Goal: Information Seeking & Learning: Compare options

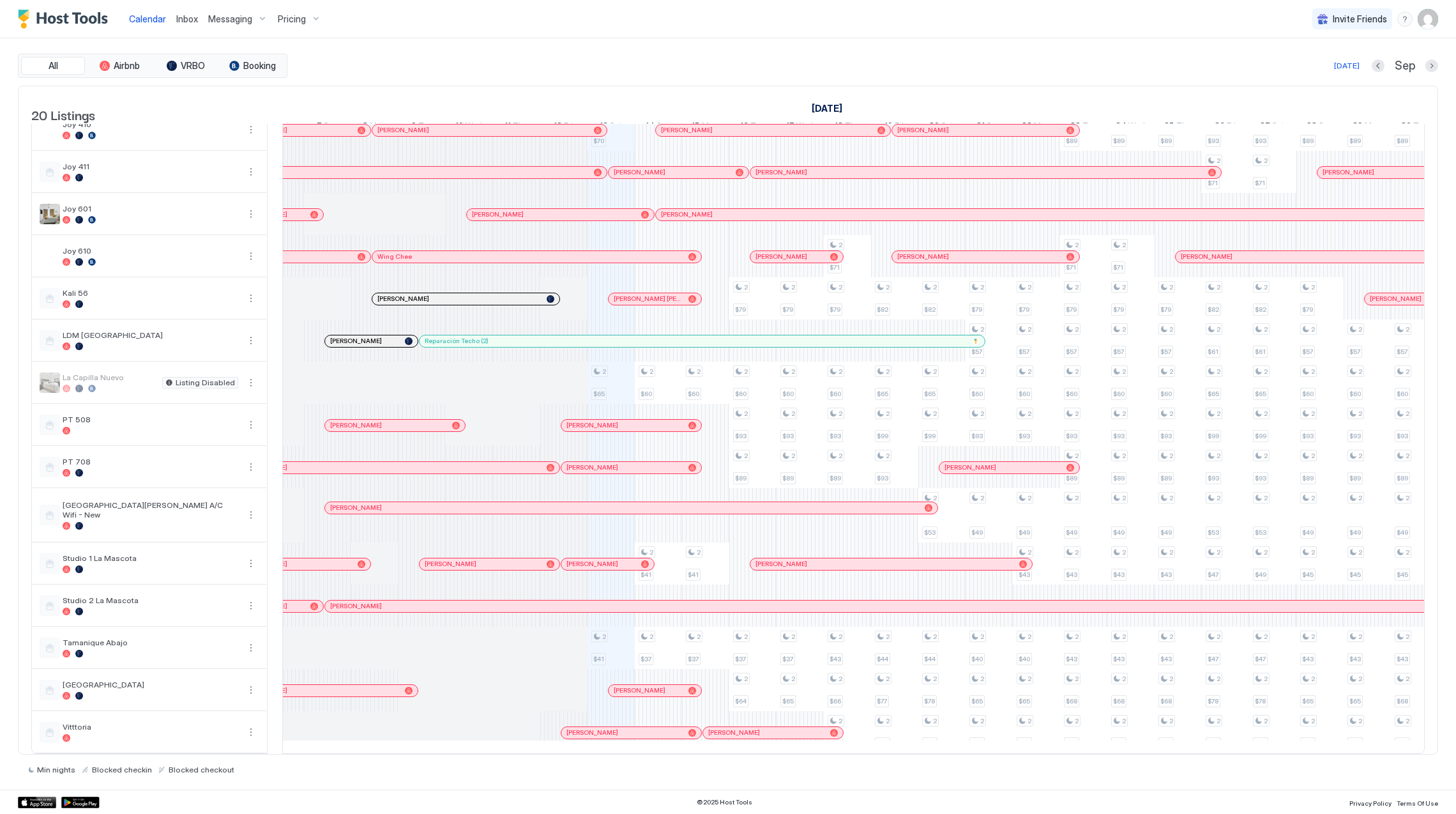
click at [441, 293] on div "[PERSON_NAME]" at bounding box center [465, 299] width 187 height 11
click at [283, 15] on span "Pricing" at bounding box center [292, 19] width 28 height 11
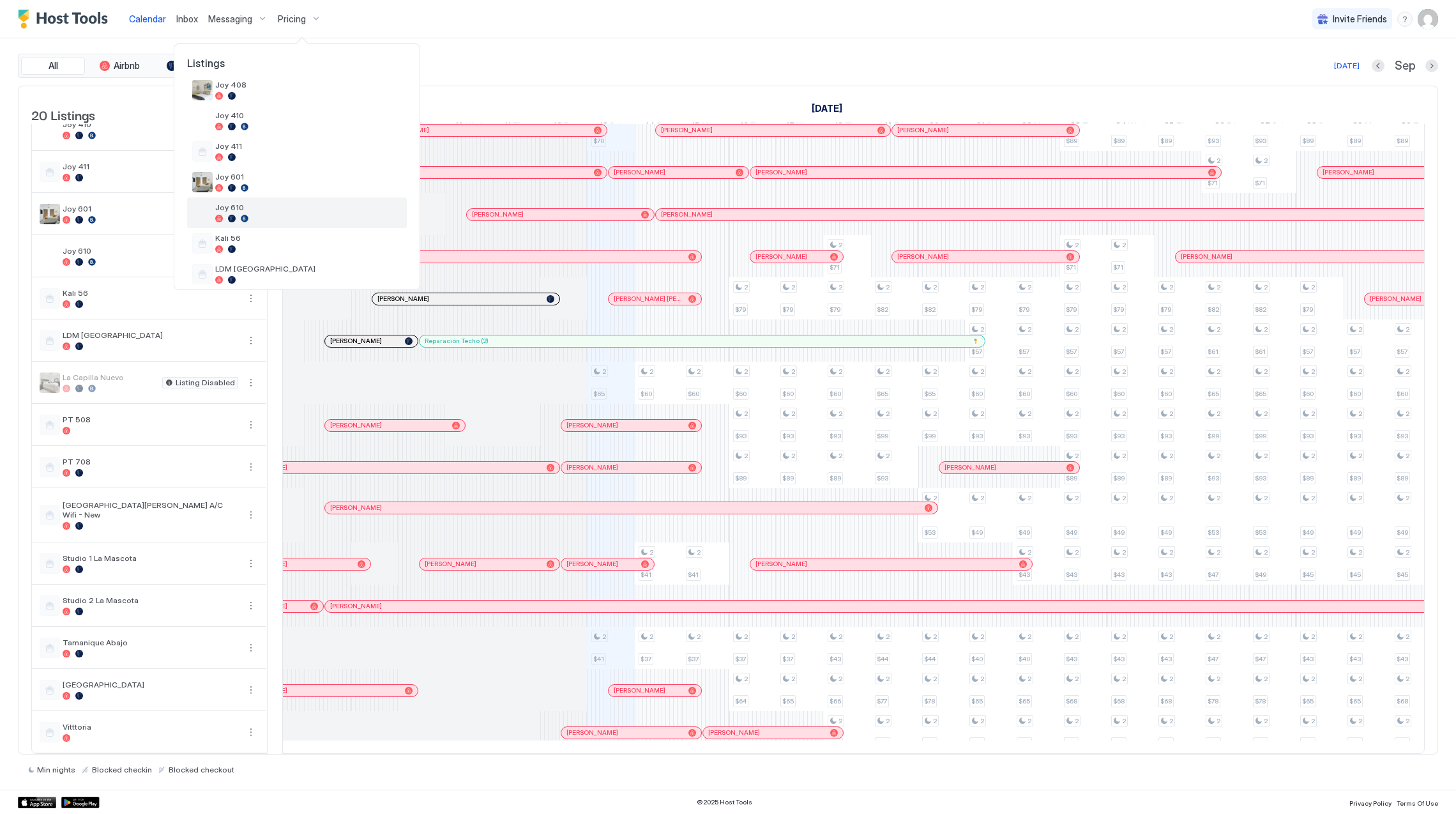
scroll to position [255, 0]
click at [290, 161] on div at bounding box center [308, 164] width 186 height 8
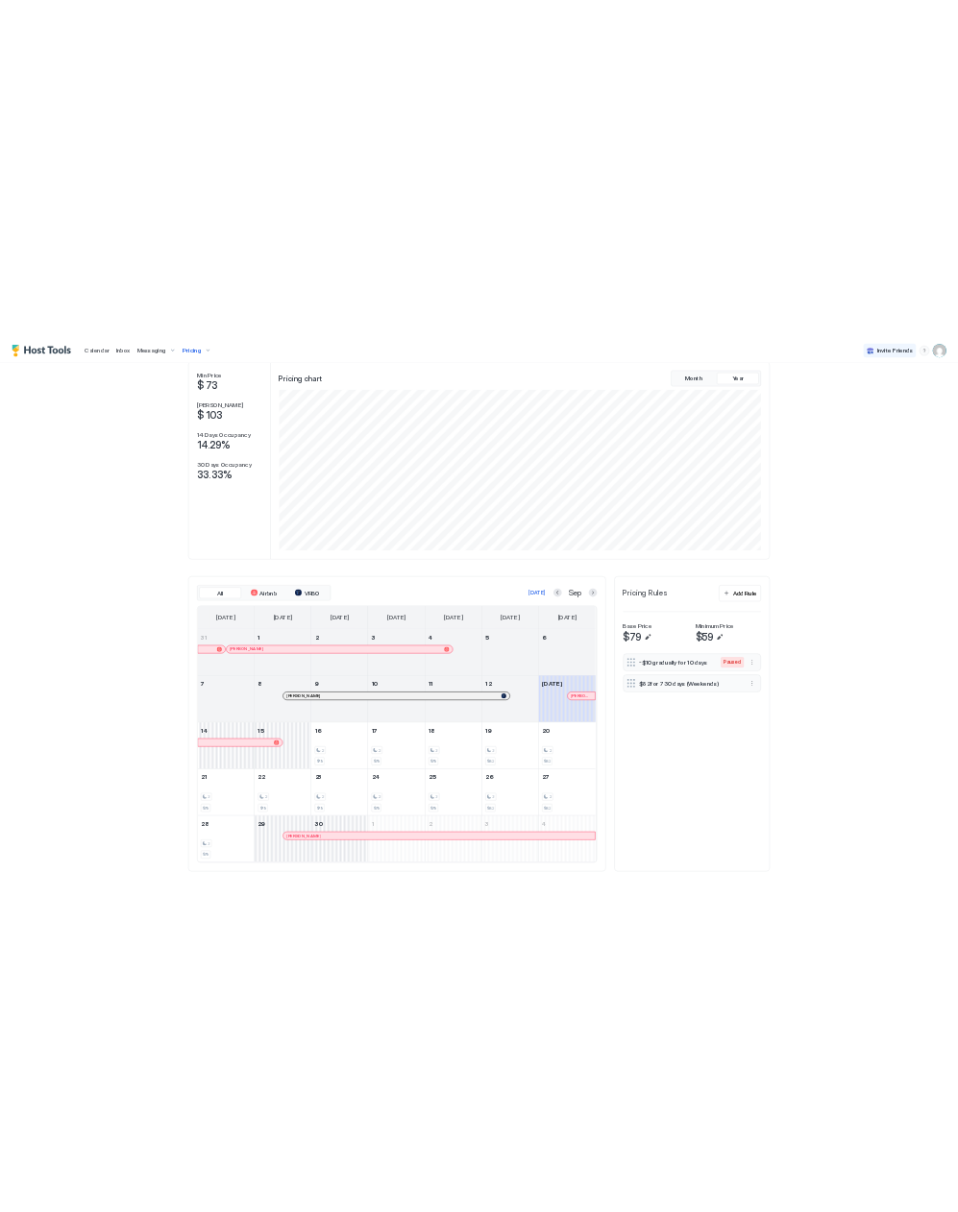
scroll to position [154, 0]
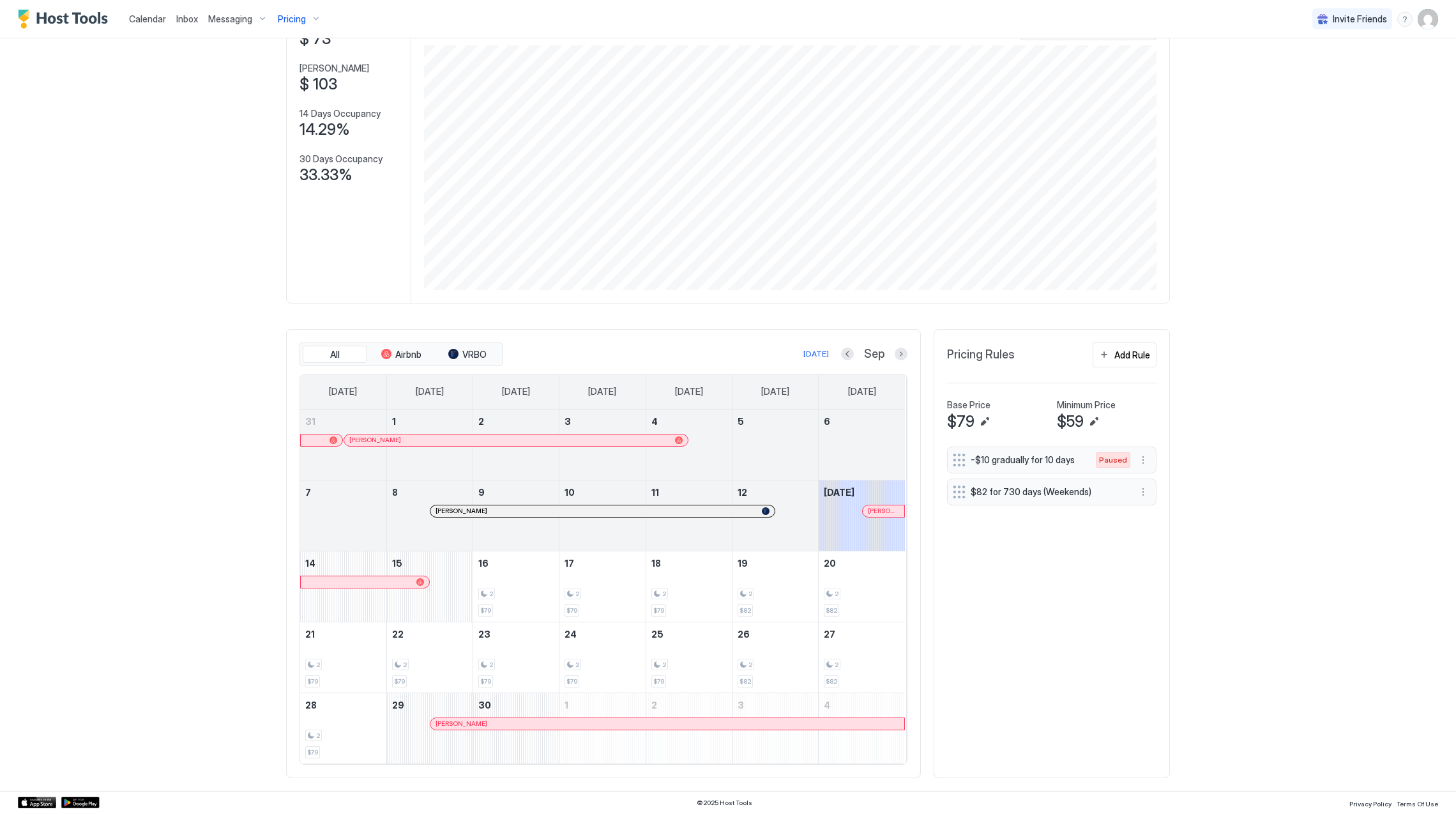
click at [876, 507] on span "[PERSON_NAME] [PERSON_NAME]" at bounding box center [883, 511] width 31 height 8
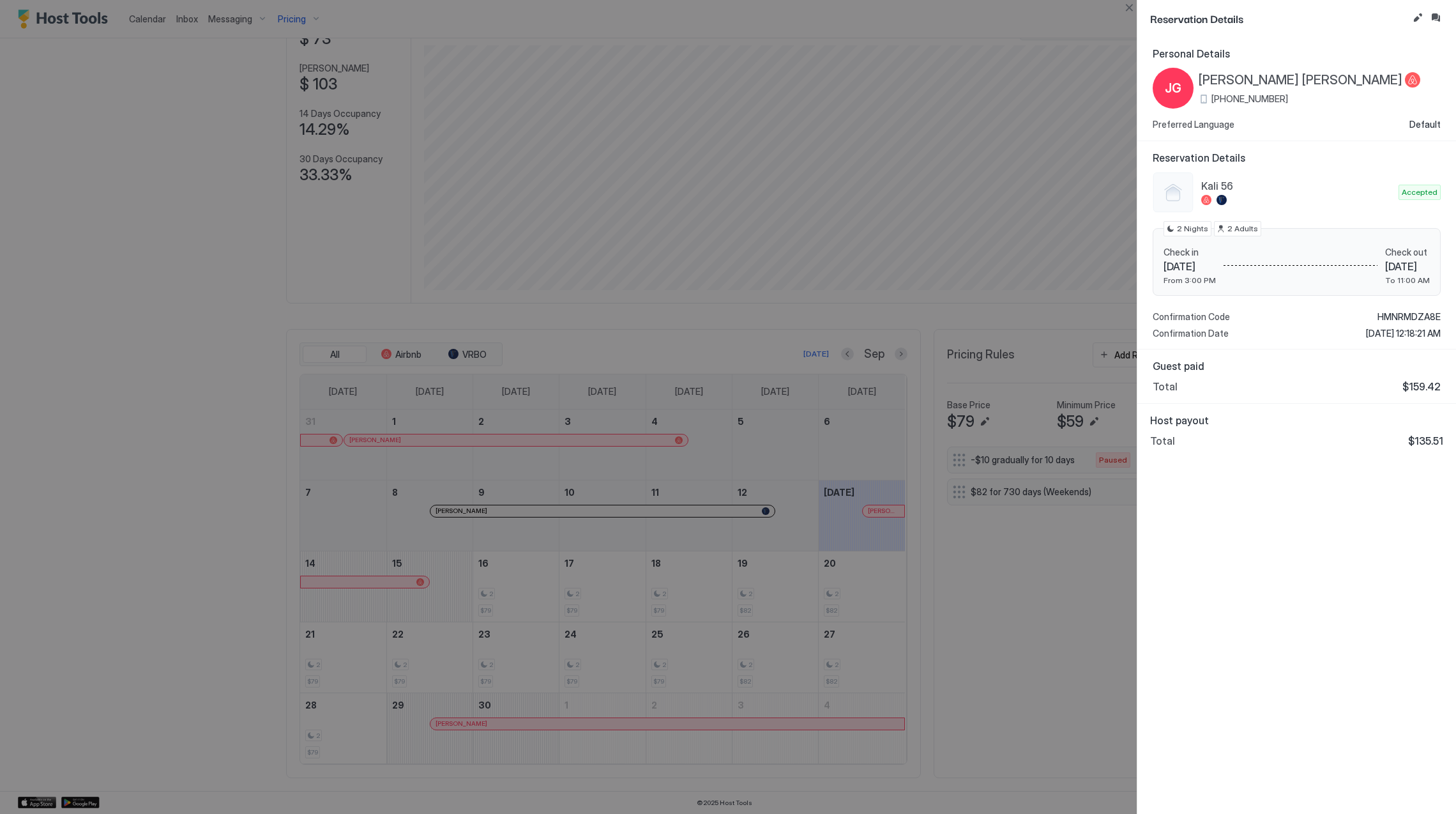
click at [1286, 80] on span "[PERSON_NAME] [PERSON_NAME]" at bounding box center [1300, 80] width 203 height 16
click at [1413, 316] on span "HMNRMDZA8E" at bounding box center [1409, 317] width 63 height 11
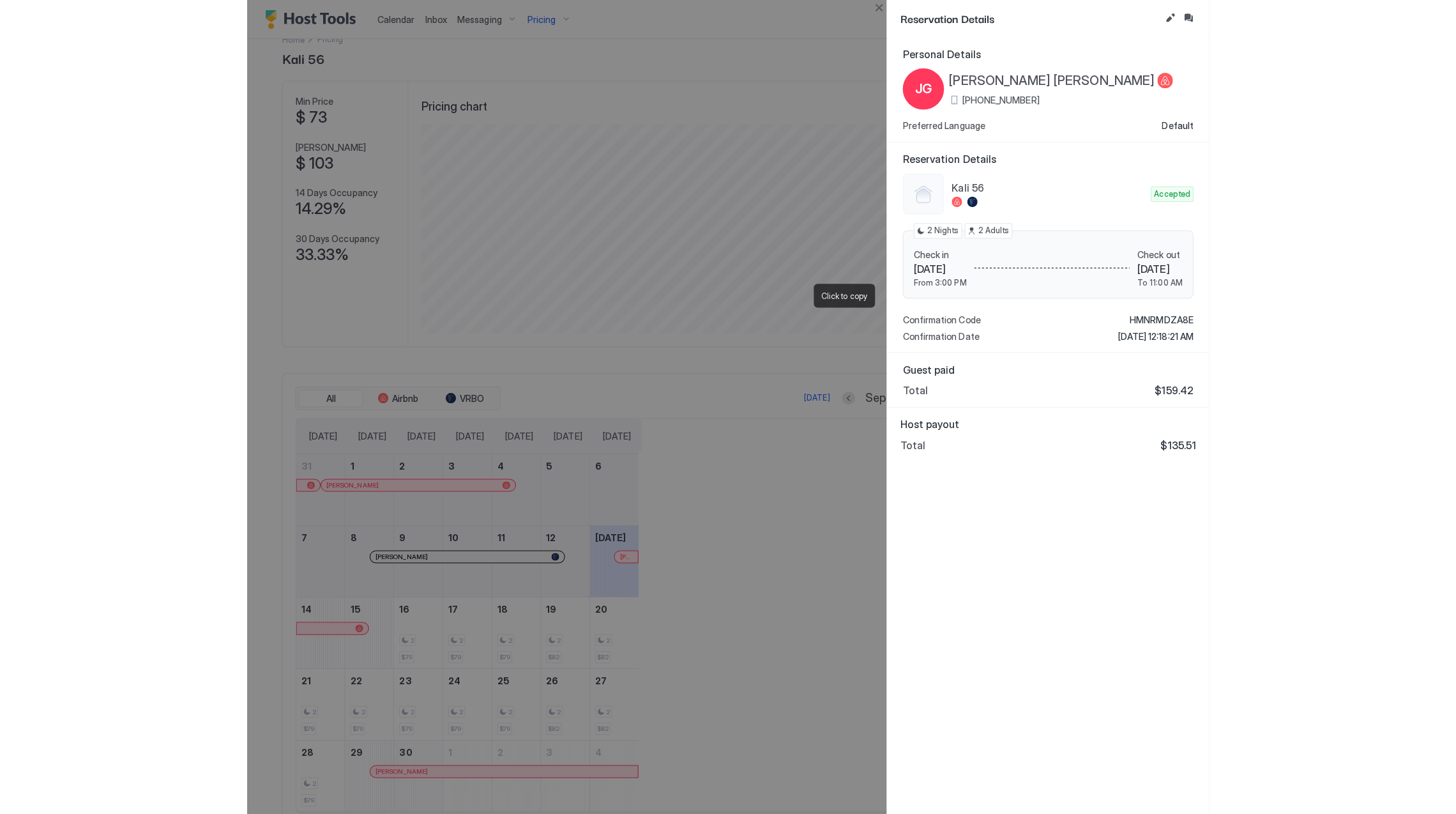
scroll to position [245, 735]
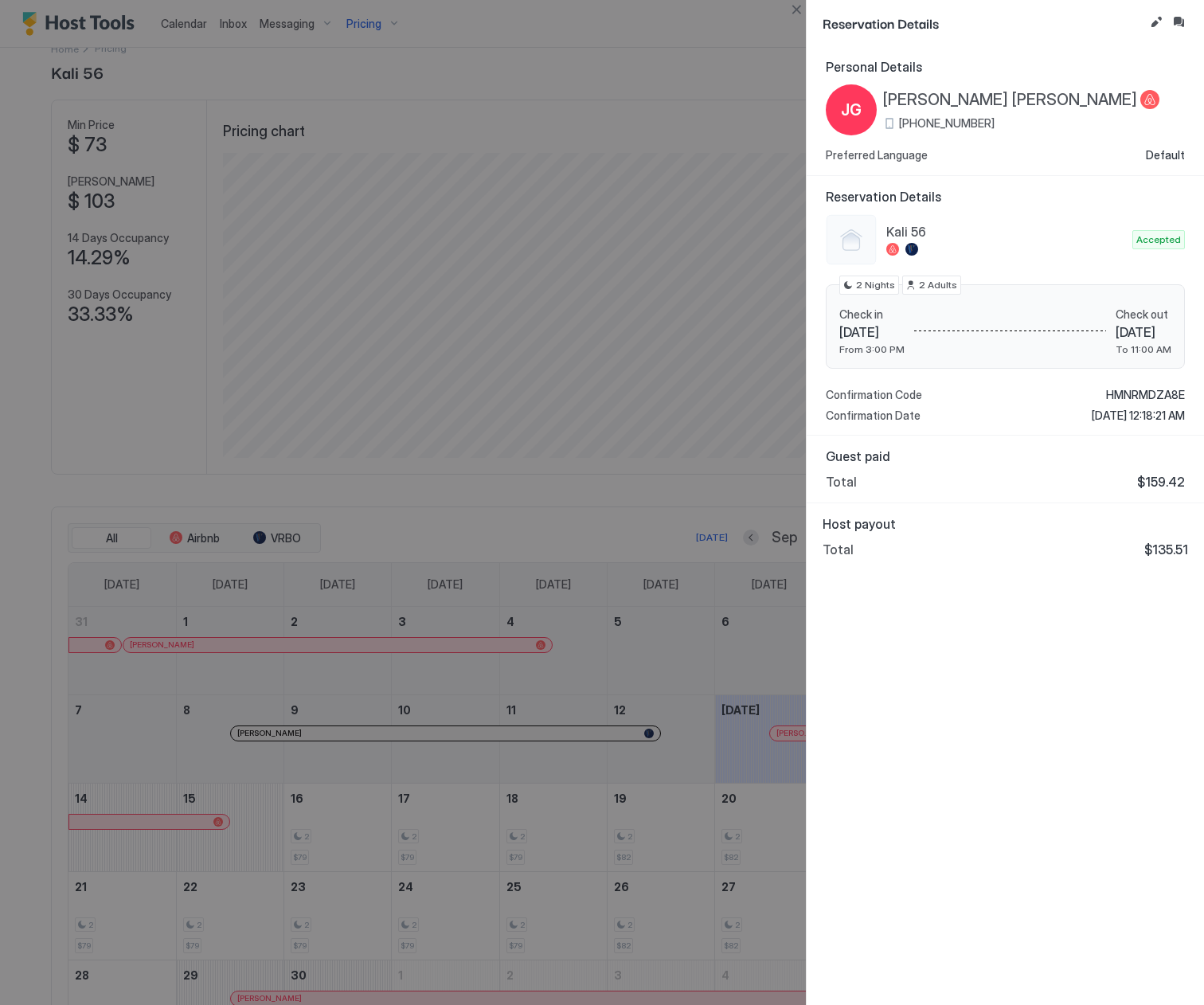
click at [415, 253] on div at bounding box center [602, 502] width 1204 height 1005
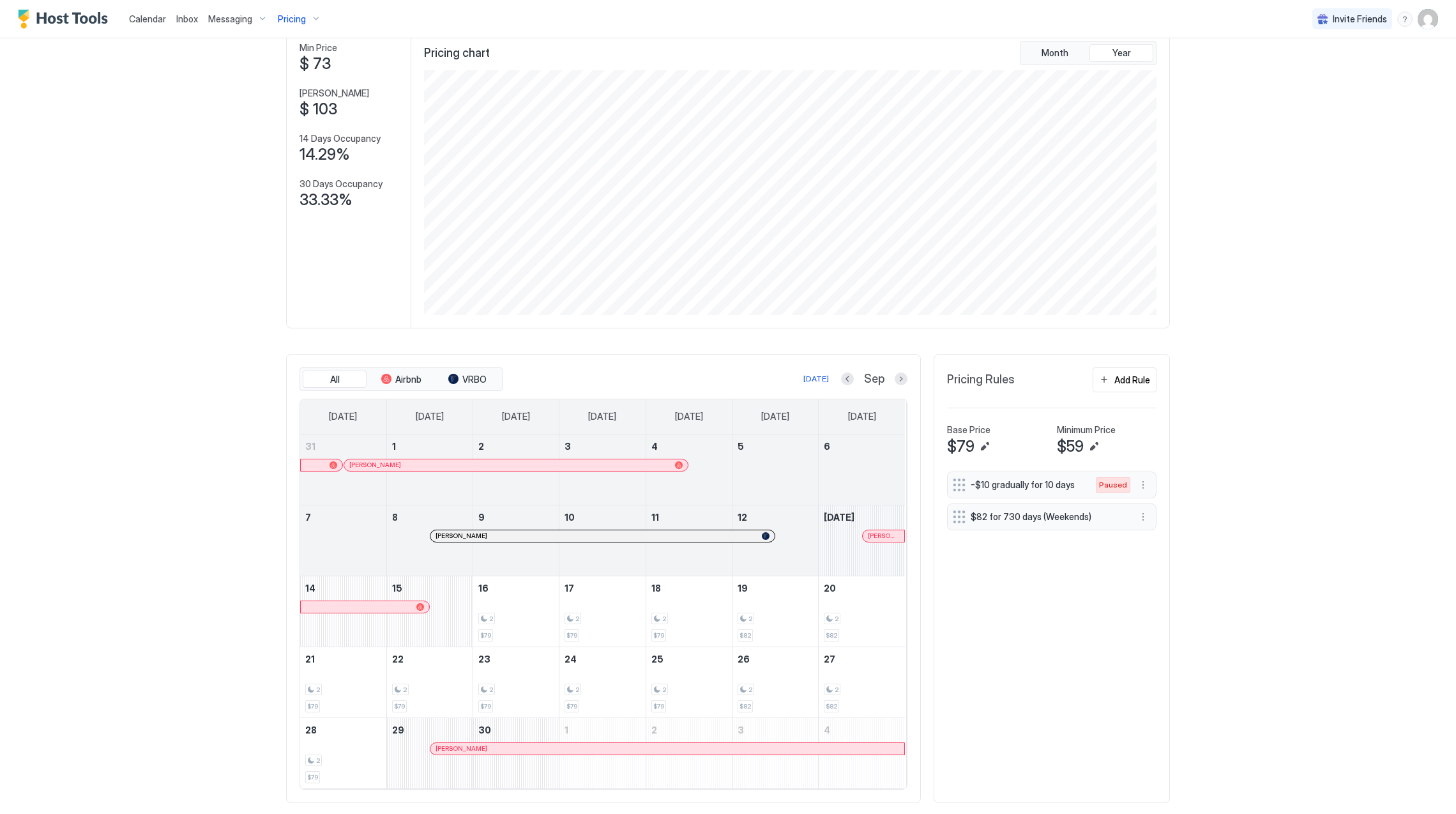
scroll to position [102, 0]
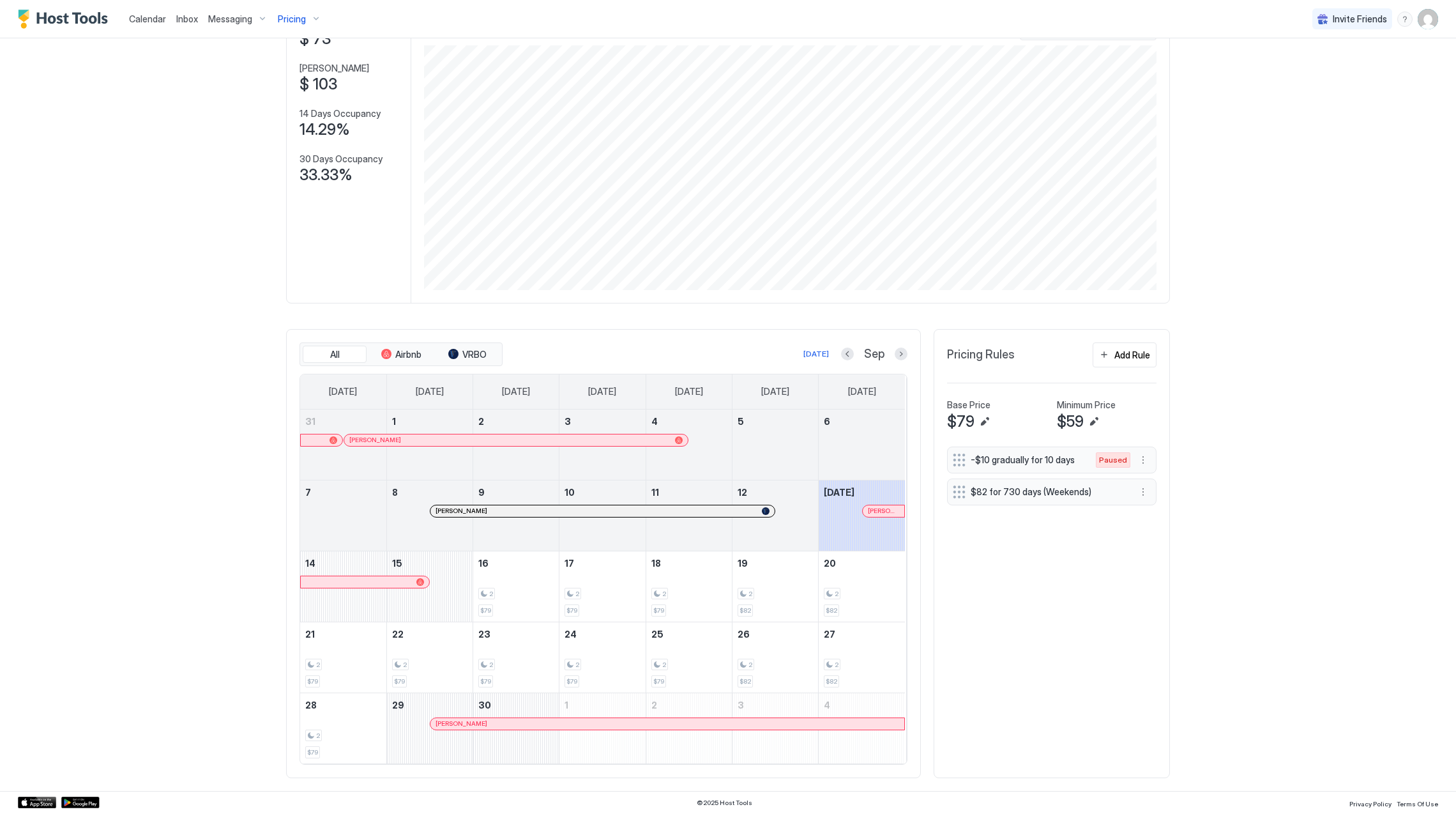
click at [293, 19] on span "Pricing" at bounding box center [292, 19] width 28 height 11
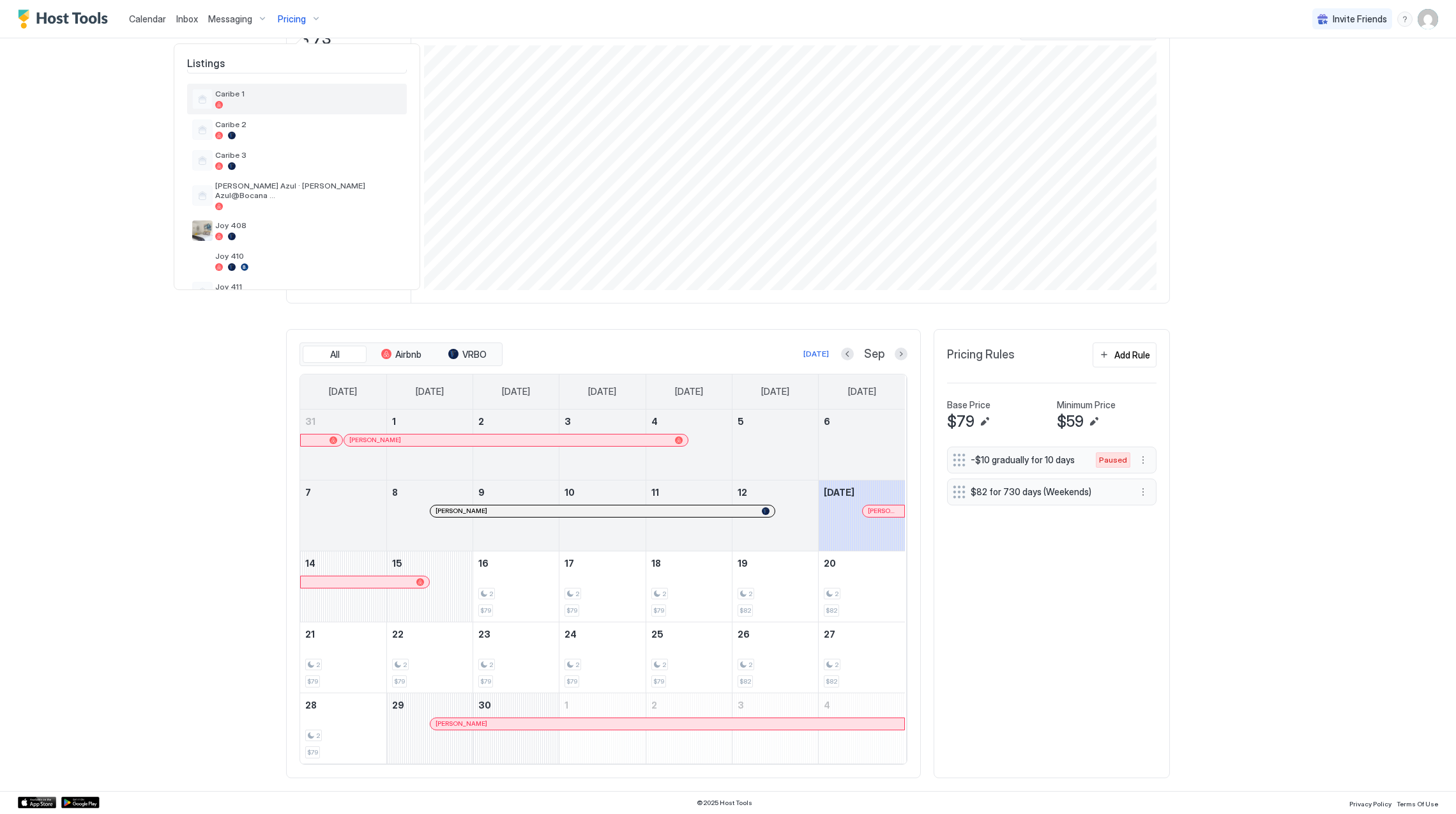
scroll to position [0, 0]
click at [269, 118] on div "Caribe 1" at bounding box center [297, 128] width 209 height 21
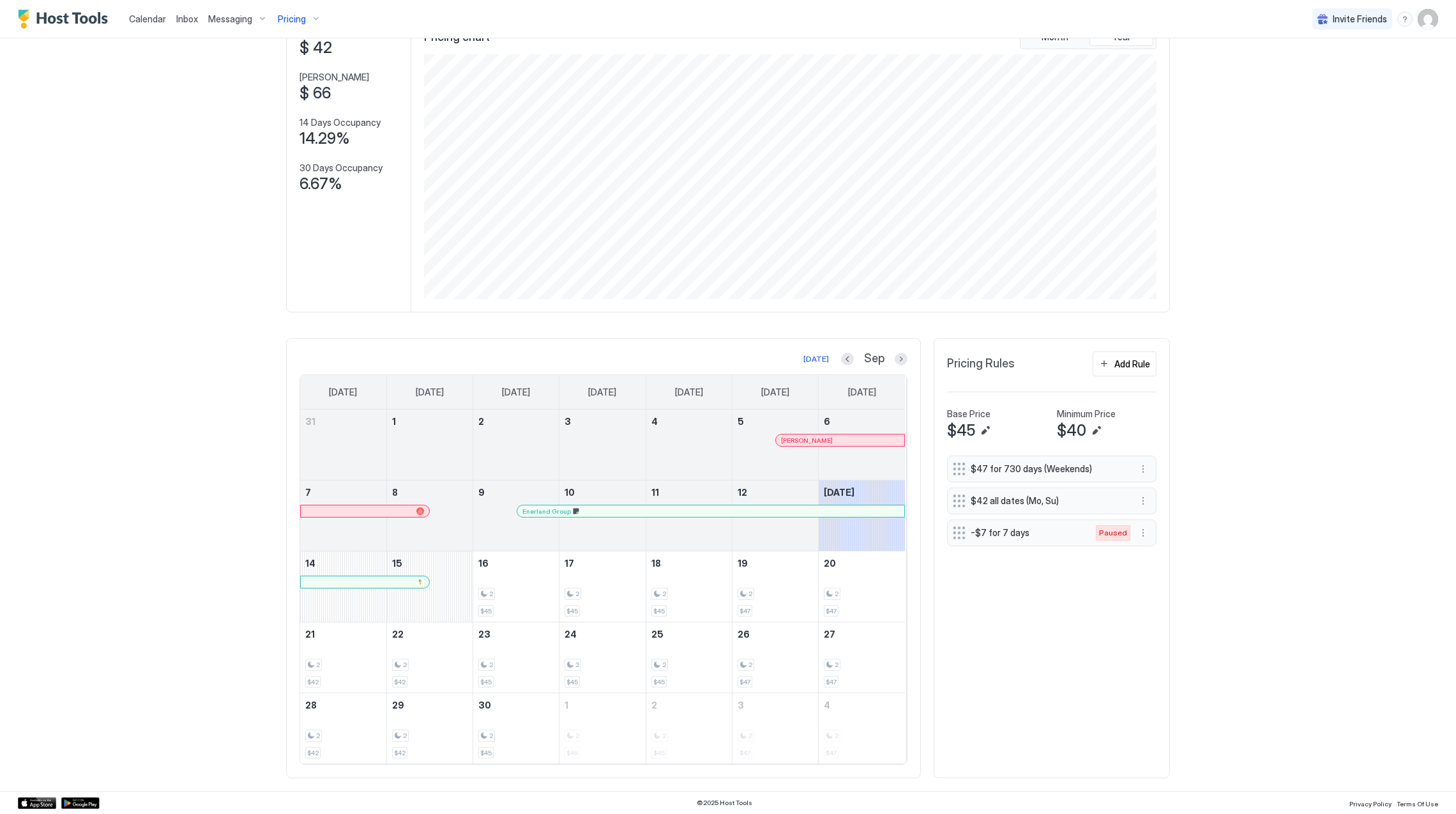
click at [283, 23] on span "Pricing" at bounding box center [292, 19] width 28 height 11
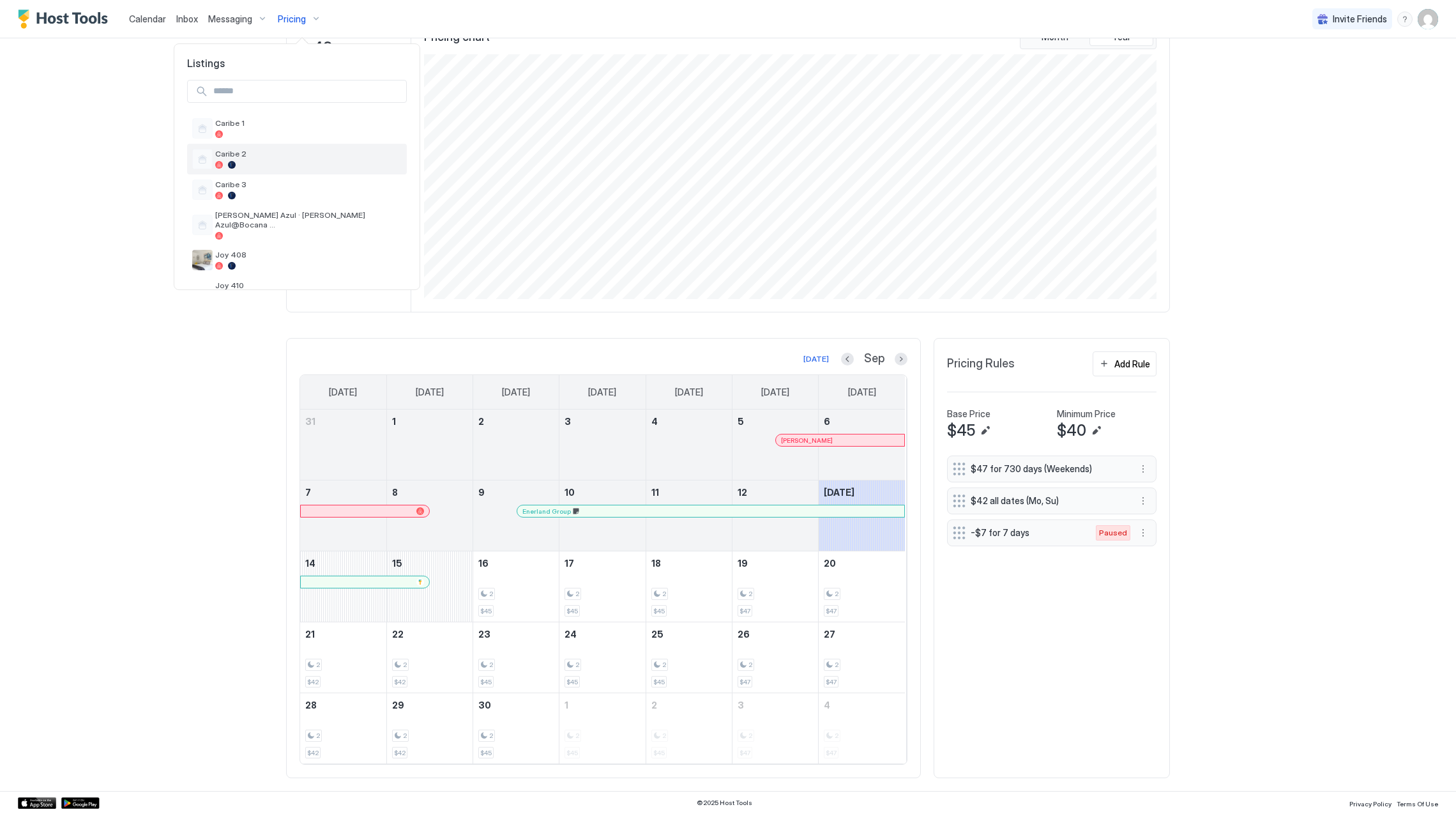
click at [265, 156] on span "Caribe 2" at bounding box center [308, 154] width 186 height 9
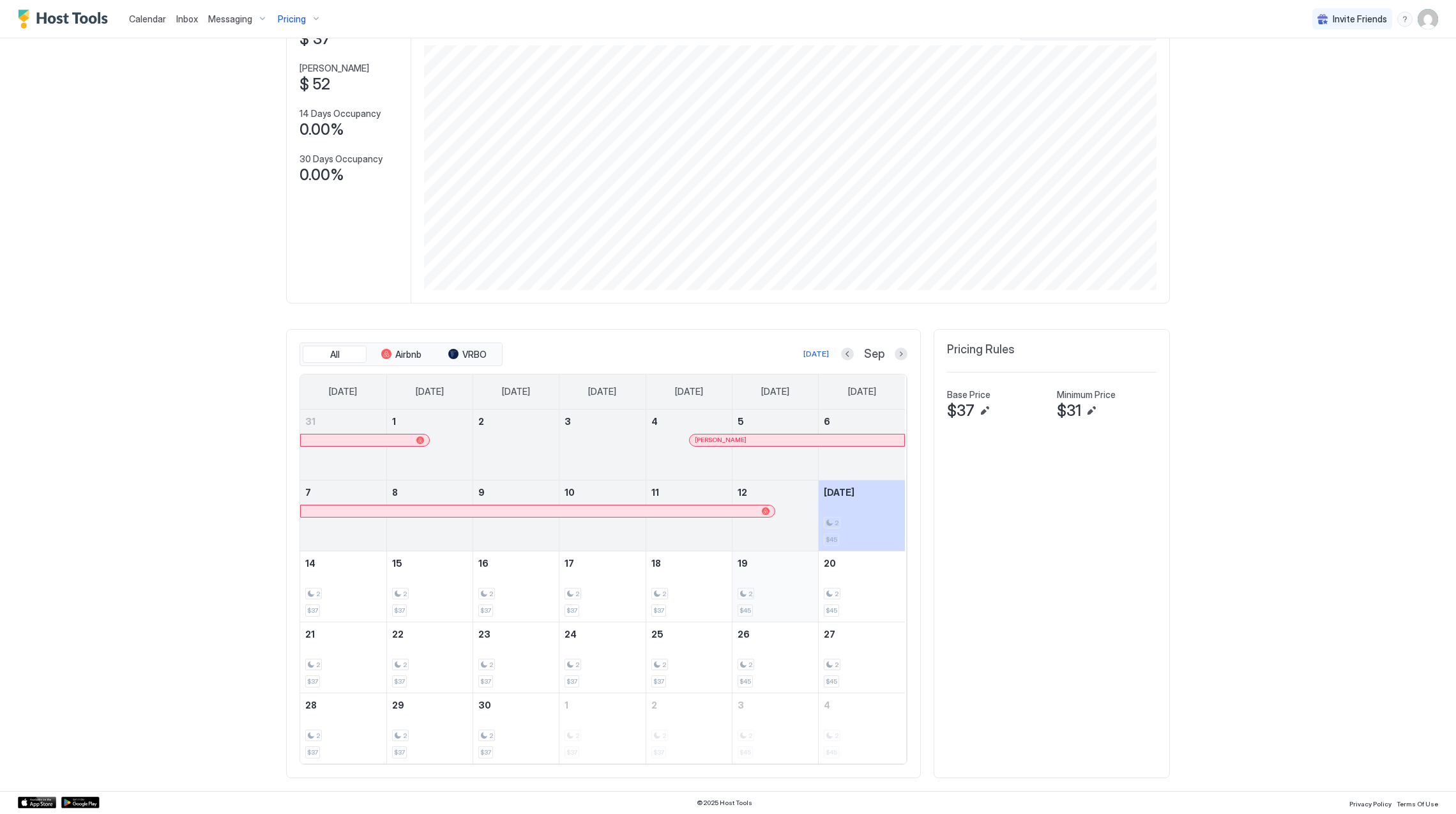
scroll to position [102, 0]
click at [304, 22] on div "Pricing" at bounding box center [299, 19] width 54 height 22
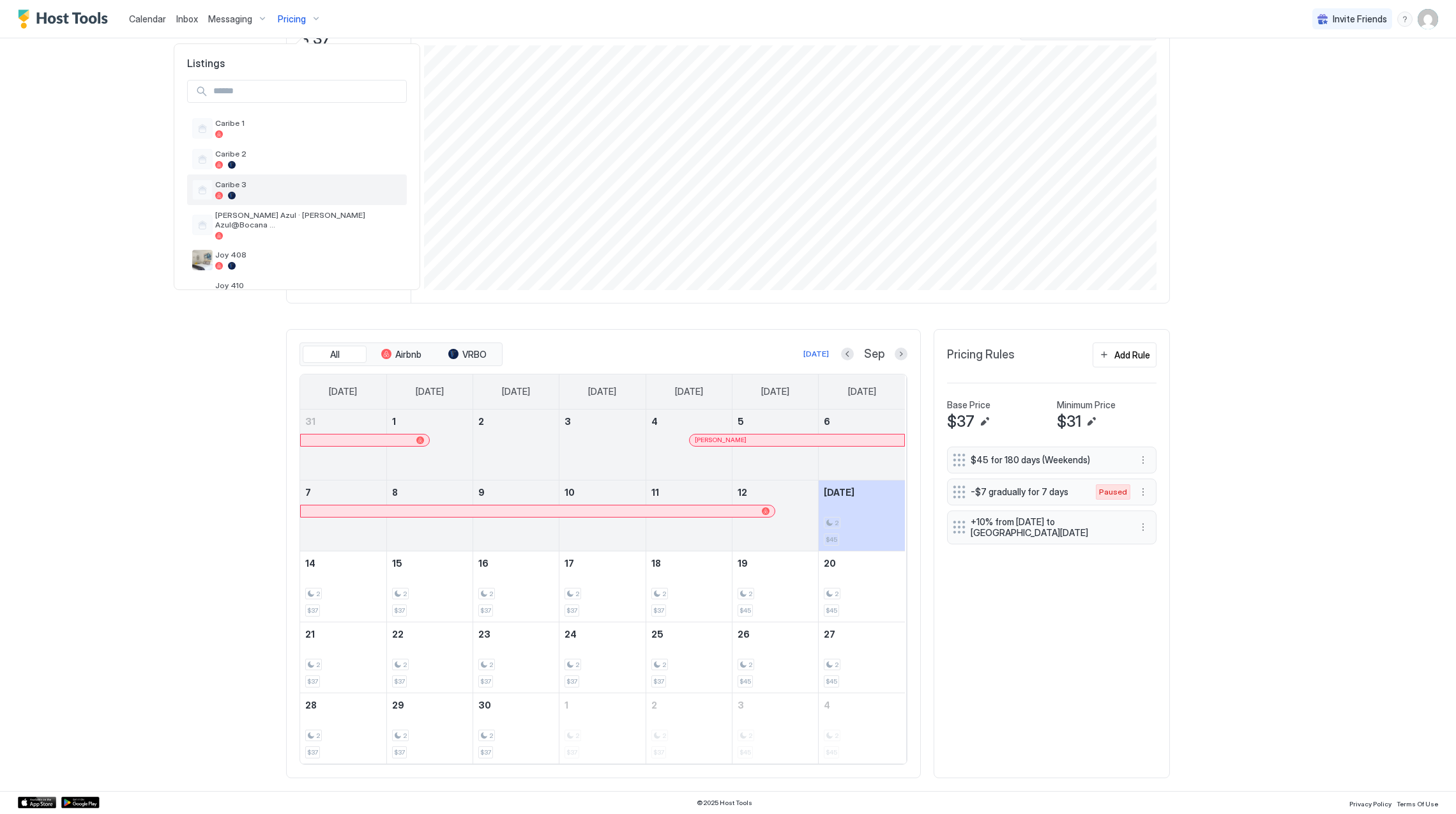
click at [284, 190] on div "Caribe 3" at bounding box center [308, 190] width 186 height 20
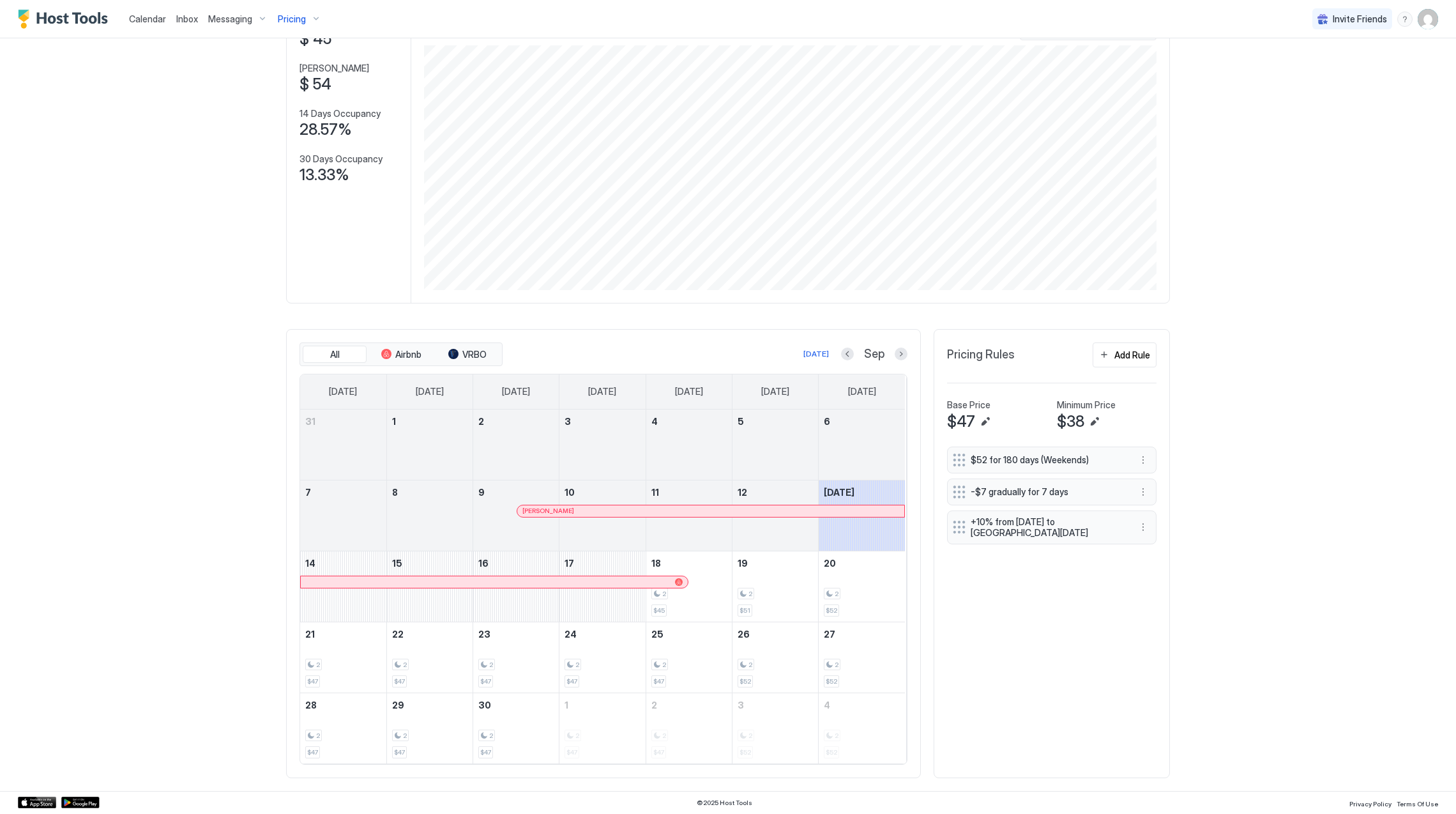
click at [298, 10] on div "Pricing" at bounding box center [299, 19] width 54 height 22
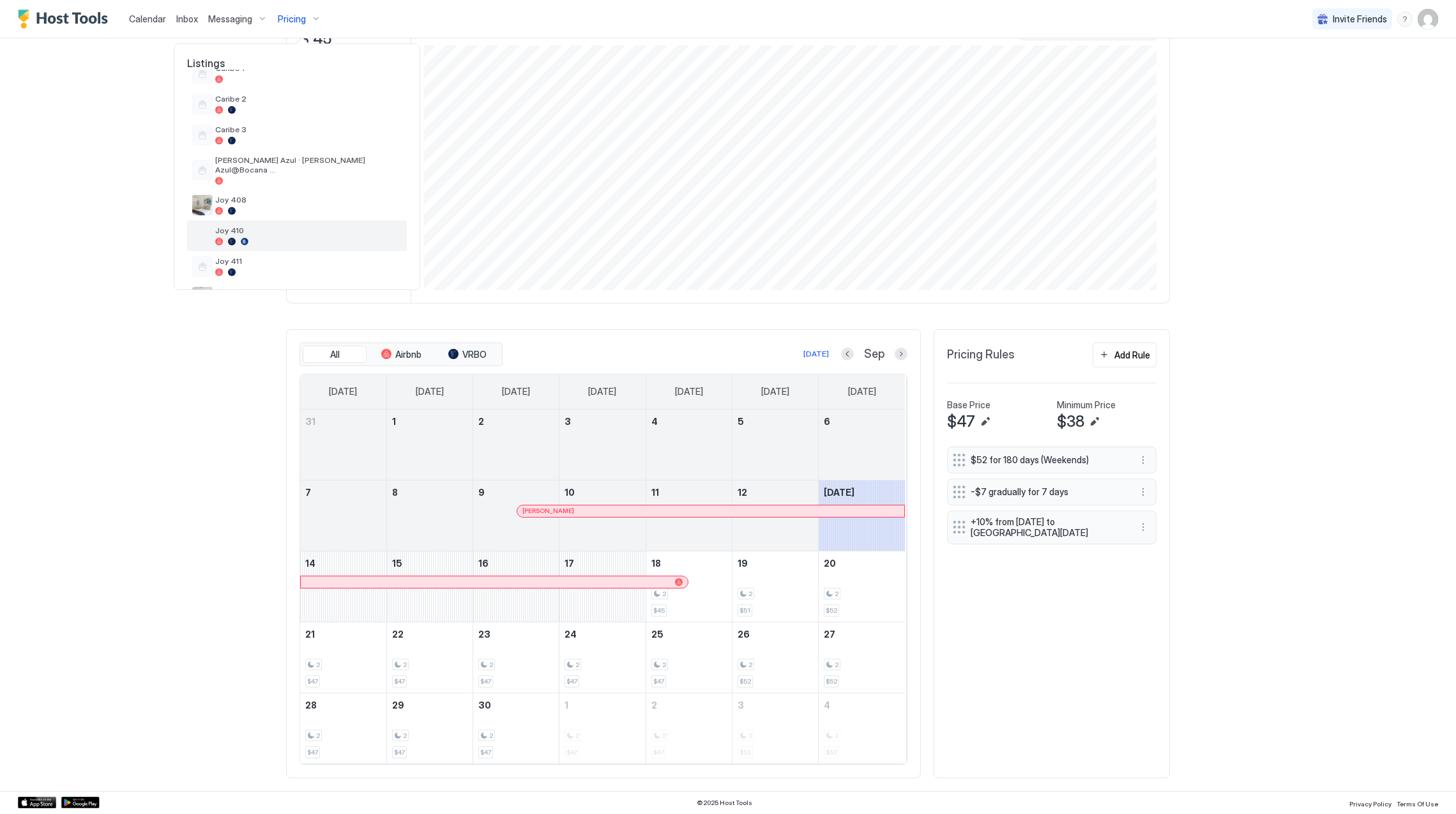
scroll to position [85, 0]
click at [271, 221] on div "Joy 411" at bounding box center [297, 236] width 219 height 31
